Goal: Information Seeking & Learning: Learn about a topic

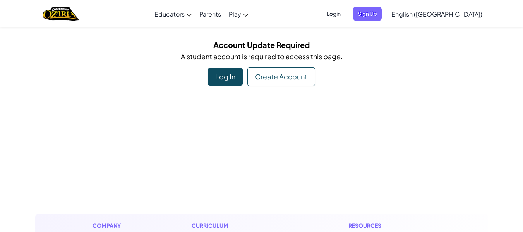
click at [233, 74] on div "Log In" at bounding box center [225, 77] width 35 height 18
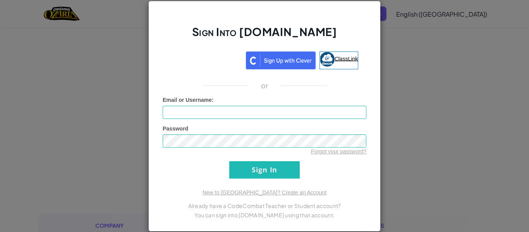
click at [324, 68] on link "ClassLink" at bounding box center [339, 61] width 39 height 18
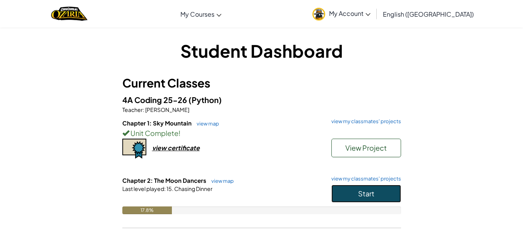
click at [347, 193] on button "Start" at bounding box center [367, 194] width 70 height 18
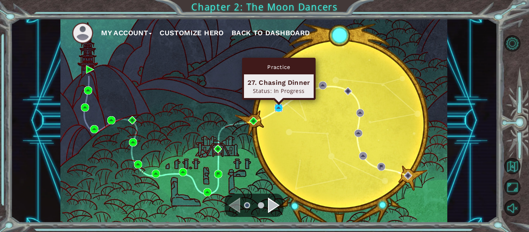
click at [278, 107] on img at bounding box center [279, 108] width 8 height 8
